Goal: Find specific page/section: Find specific page/section

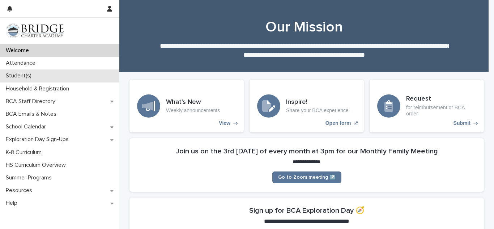
click at [22, 77] on p "Student(s)" at bounding box center [20, 75] width 34 height 7
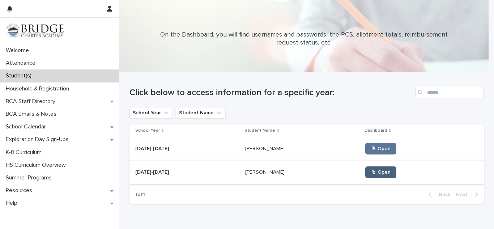
click at [365, 175] on link "🖱 Open" at bounding box center [380, 172] width 31 height 12
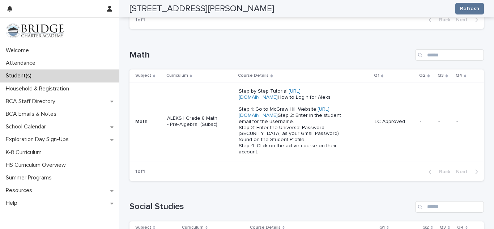
scroll to position [255, 0]
click at [261, 117] on link "[URL][DOMAIN_NAME]" at bounding box center [284, 111] width 91 height 11
